Goal: Task Accomplishment & Management: Complete application form

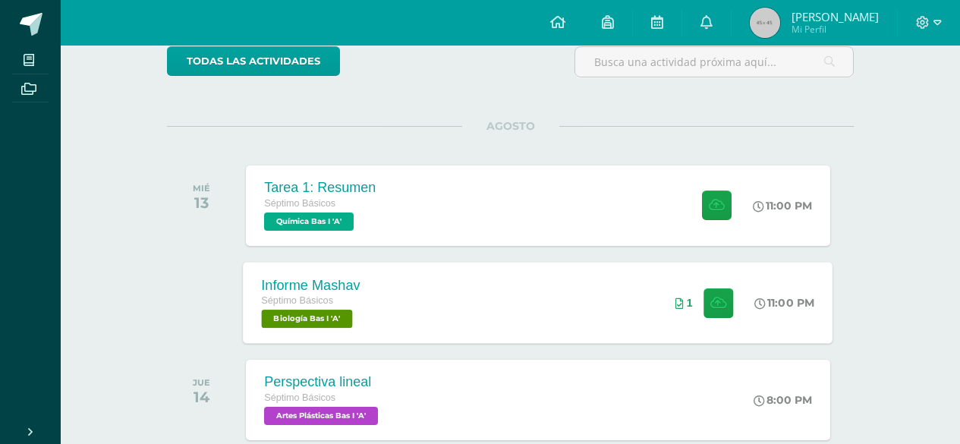
scroll to position [152, 0]
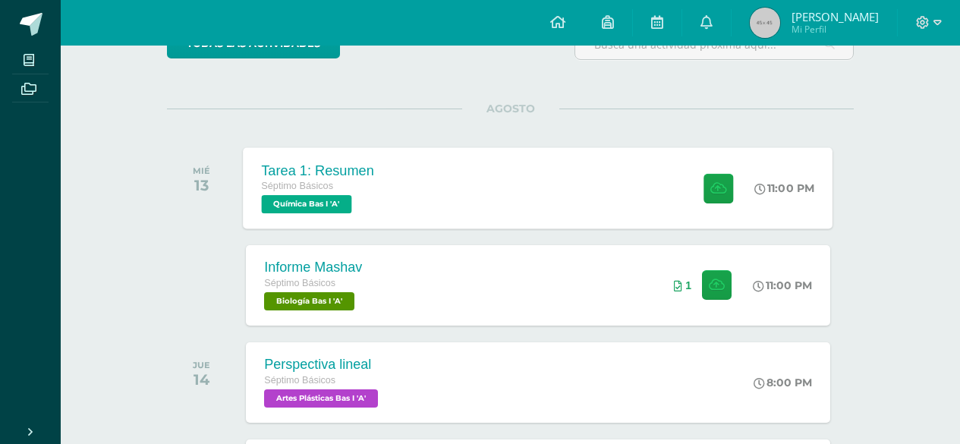
click at [662, 199] on div "Tarea 1: Resumen Séptimo Básicos Química Bas I 'A' 11:00 PM Tarea 1: Resumen Qu…" at bounding box center [539, 187] width 590 height 81
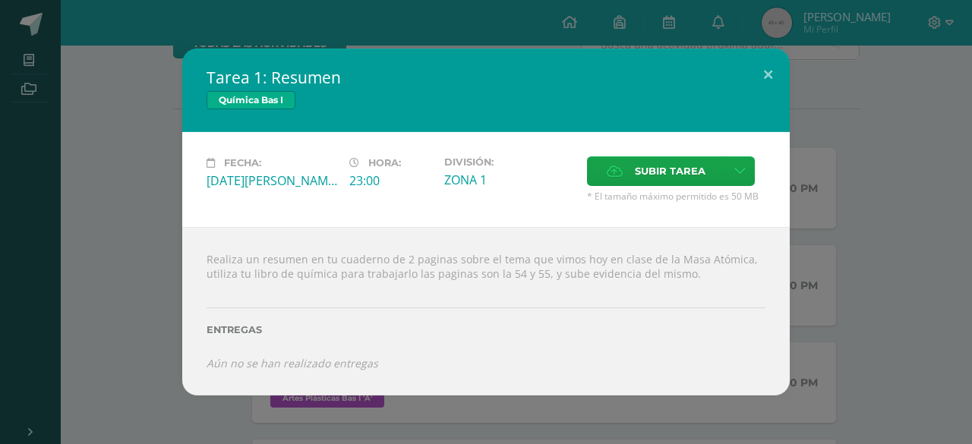
click at [971, 247] on div "Tarea 1: Resumen Química Bas I Fecha: [DATE][PERSON_NAME] Hora: 23:00 División:…" at bounding box center [486, 222] width 972 height 444
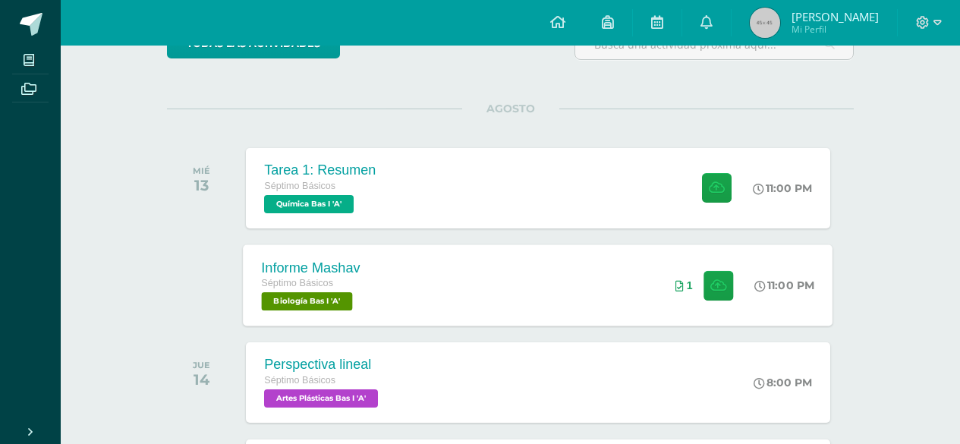
scroll to position [228, 0]
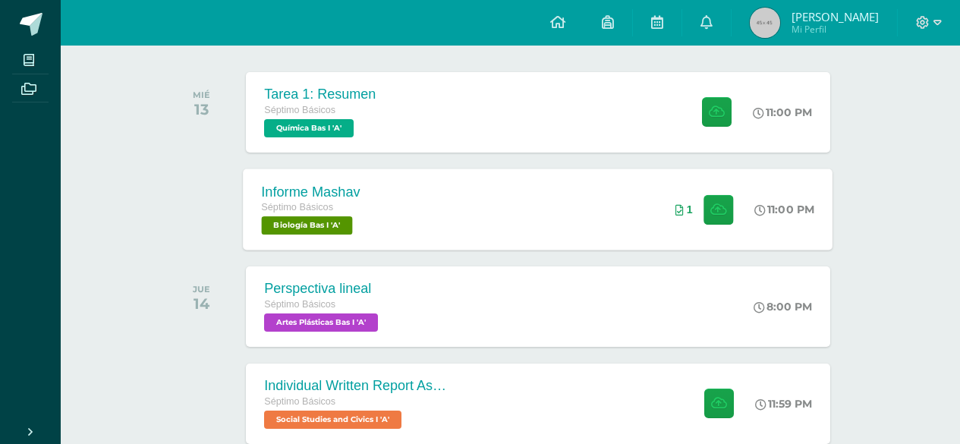
click at [593, 235] on div "Informe Mashav Séptimo Básicos Biología Bas I 'A' 11:00 PM 1 Informe Mashav Bio…" at bounding box center [539, 209] width 590 height 81
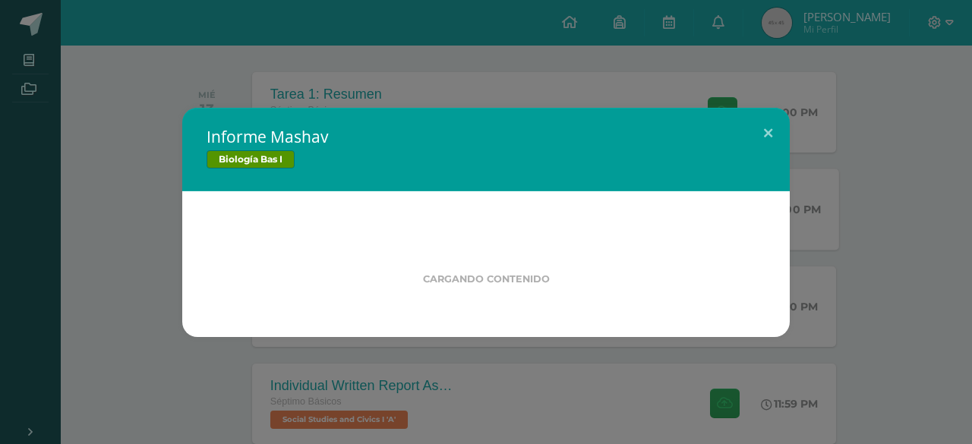
drag, startPoint x: 953, startPoint y: 232, endPoint x: 909, endPoint y: 225, distance: 44.7
click at [953, 232] on div "Informe Mashav Biología Bas I Cargando contenido" at bounding box center [485, 222] width 959 height 229
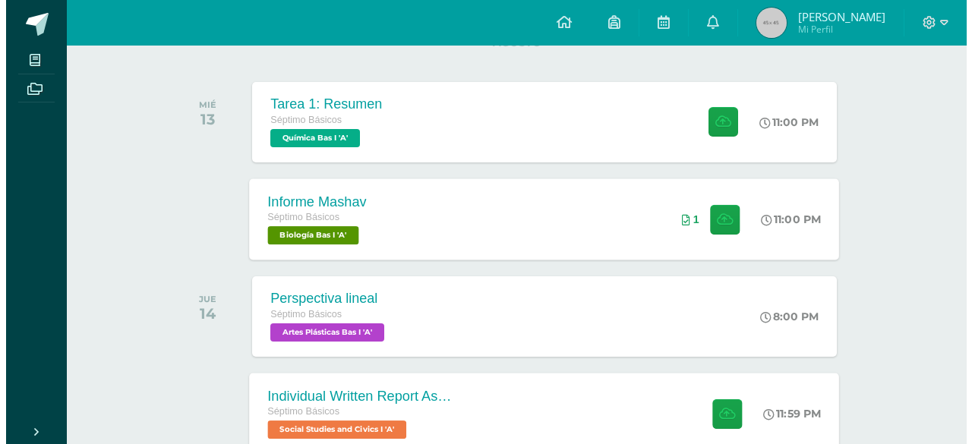
scroll to position [314, 0]
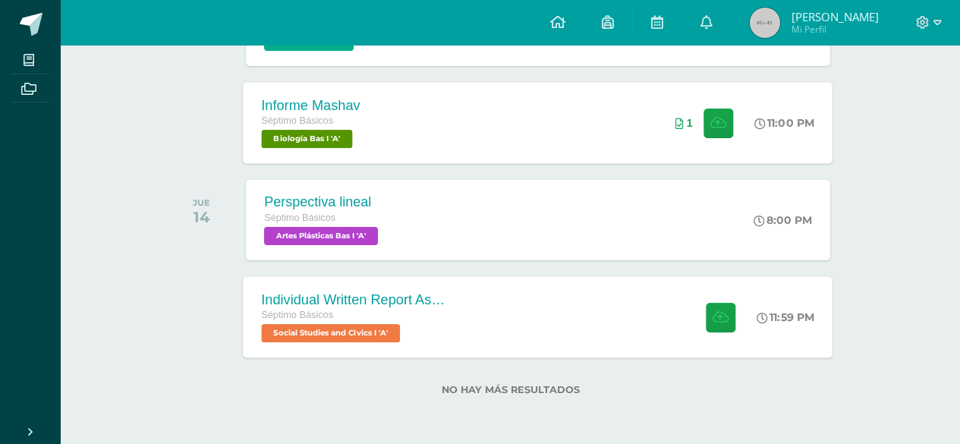
click at [477, 291] on div "Individual Written Report Assignment: How Innovation Is Helping [GEOGRAPHIC_DAT…" at bounding box center [539, 316] width 590 height 81
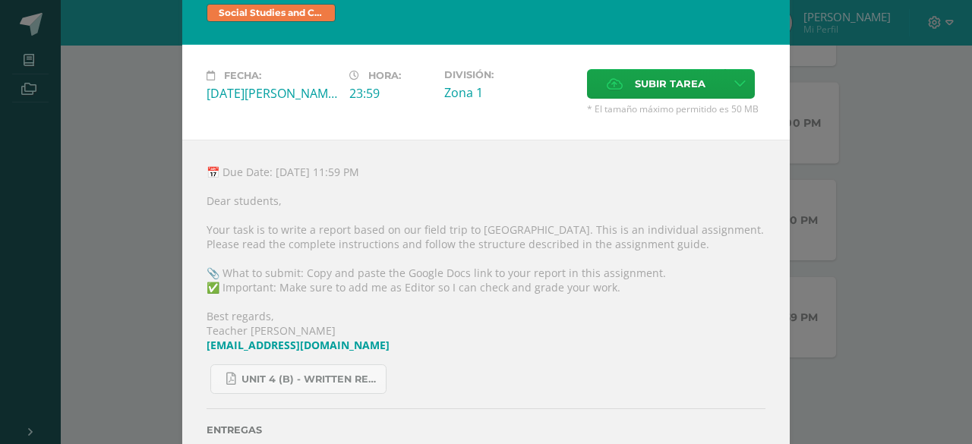
scroll to position [36, 0]
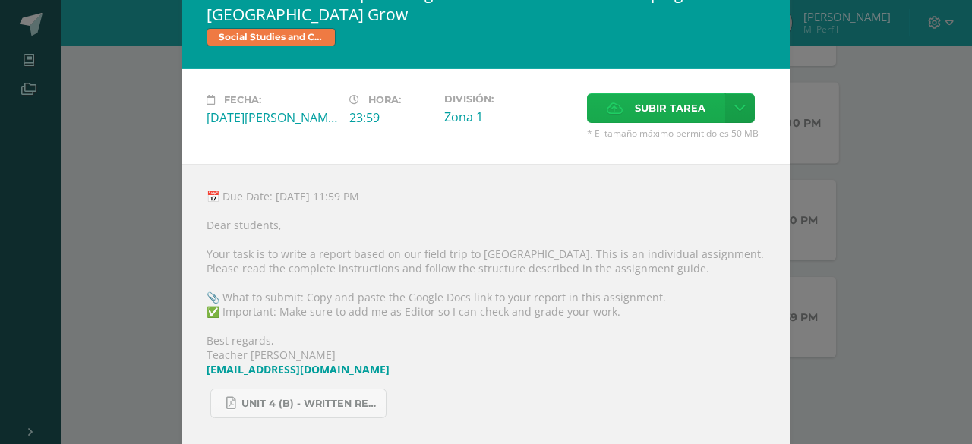
click at [663, 114] on span "Subir tarea" at bounding box center [670, 108] width 71 height 28
click at [0, 0] on input "Subir tarea" at bounding box center [0, 0] width 0 height 0
click at [644, 116] on span "Subir tarea" at bounding box center [670, 108] width 71 height 28
click at [0, 0] on input "Subir tarea" at bounding box center [0, 0] width 0 height 0
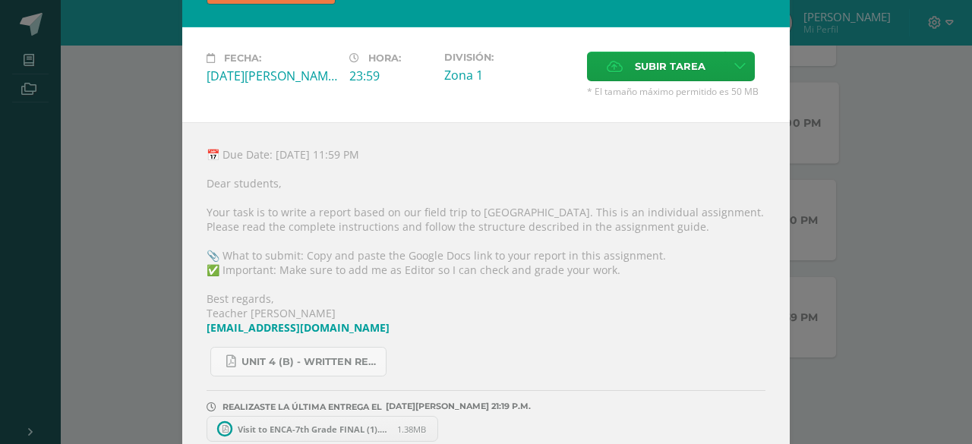
scroll to position [100, 0]
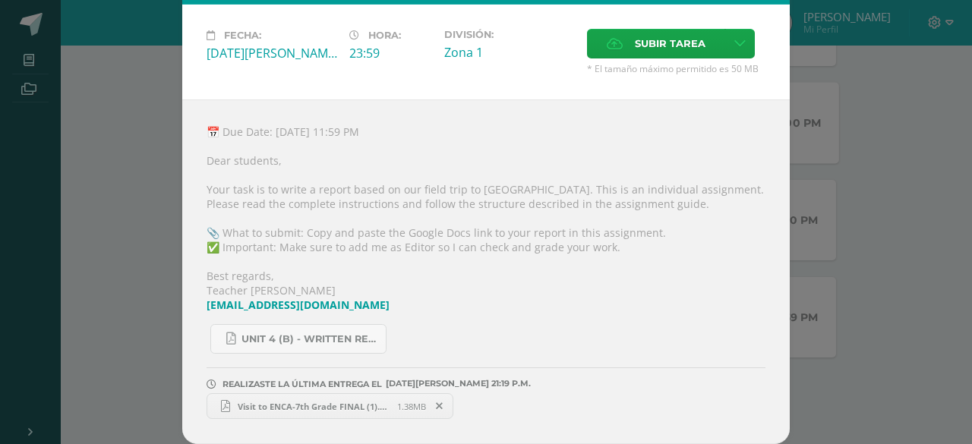
click at [309, 406] on span "Visit to ENCA-7th Grade FINAL (1).pdf" at bounding box center [313, 406] width 167 height 11
